Goal: Task Accomplishment & Management: Complete application form

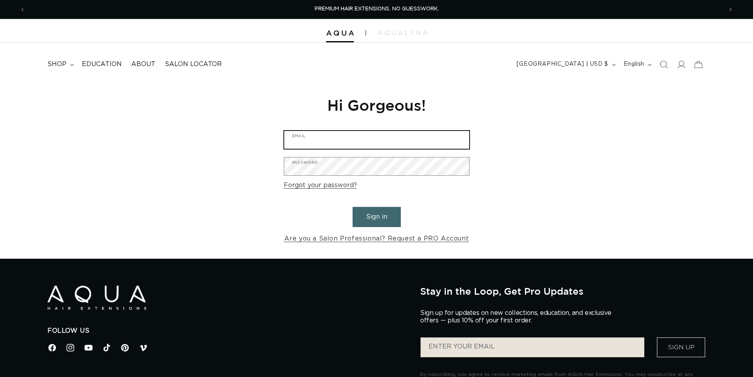
click at [365, 134] on input "Email" at bounding box center [376, 140] width 185 height 18
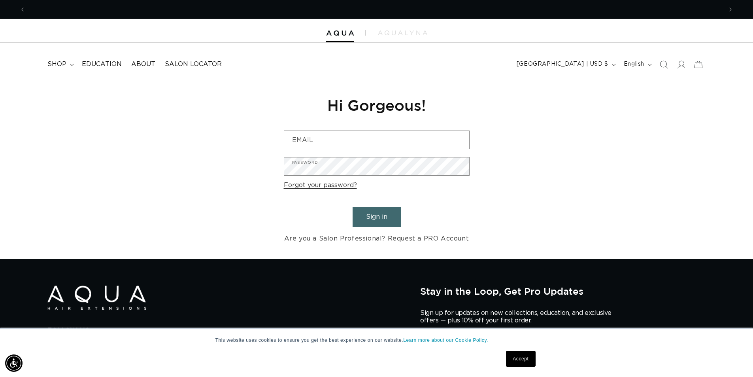
scroll to position [0, 697]
click at [519, 357] on link "Accept" at bounding box center [520, 359] width 29 height 16
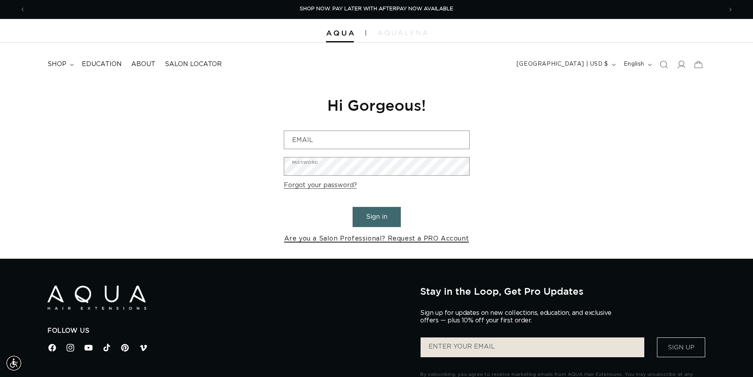
click at [349, 239] on link "Are you a Salon Professional? Request a PRO Account" at bounding box center [376, 238] width 185 height 11
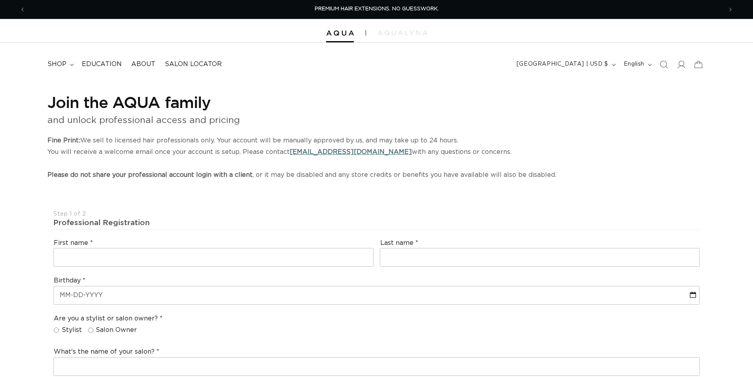
select select "US"
select select "[GEOGRAPHIC_DATA]"
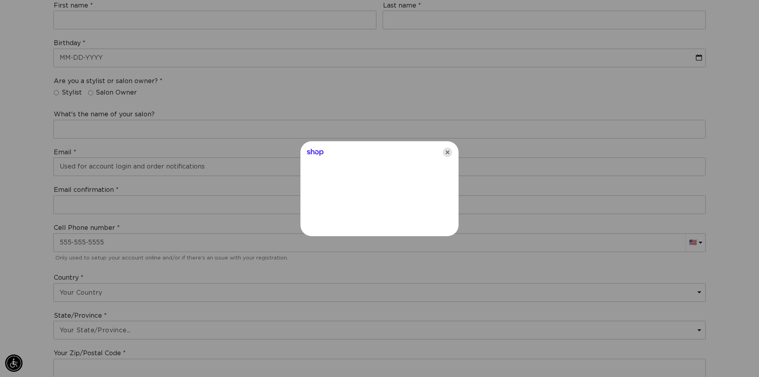
click at [450, 152] on icon "Close" at bounding box center [447, 151] width 9 height 9
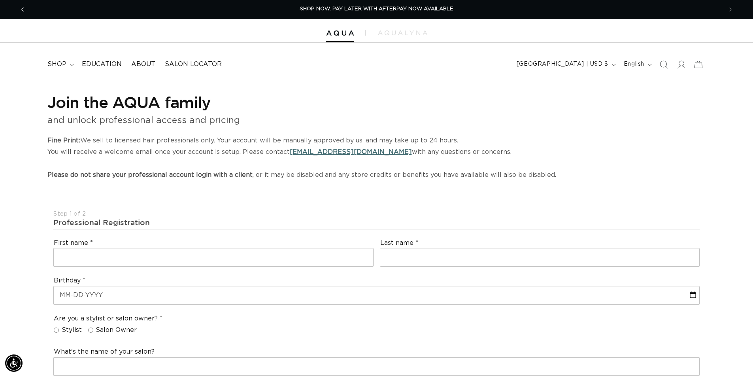
click at [23, 3] on button "Previous announcement" at bounding box center [22, 9] width 17 height 15
click at [24, 3] on button "Previous announcement" at bounding box center [22, 9] width 17 height 15
click at [24, 10] on span "Previous announcement" at bounding box center [23, 10] width 8 height 8
click at [24, 7] on icon "Previous announcement" at bounding box center [22, 9] width 3 height 9
